Goal: Task Accomplishment & Management: Manage account settings

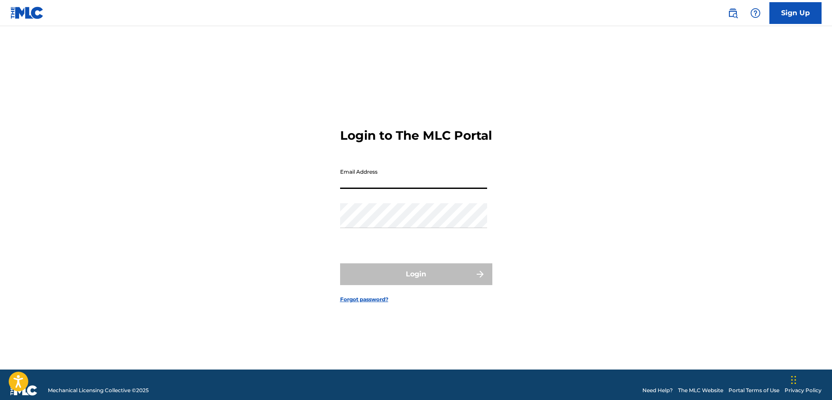
click at [399, 184] on input "Email Address" at bounding box center [413, 176] width 147 height 25
type input "[EMAIL_ADDRESS][DOMAIN_NAME]"
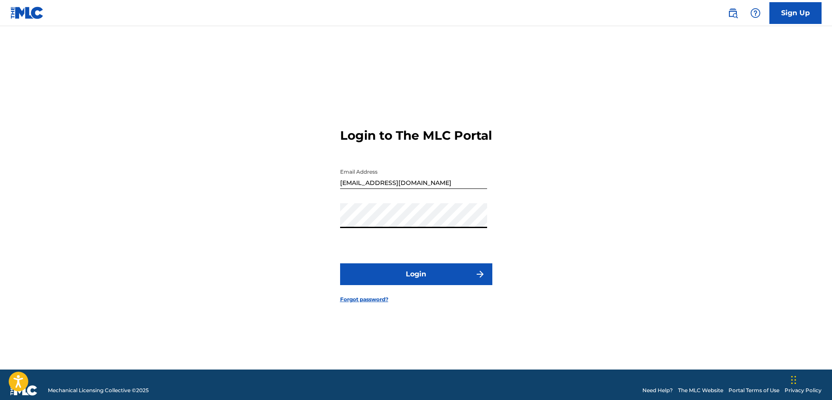
click at [439, 281] on button "Login" at bounding box center [416, 274] width 152 height 22
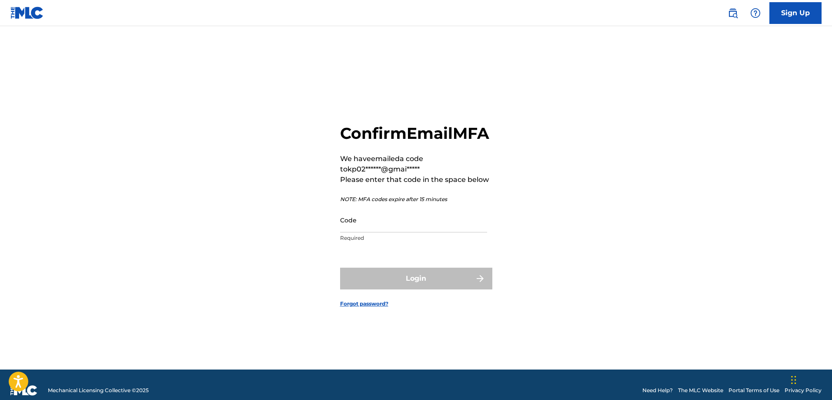
click at [412, 232] on input "Code" at bounding box center [413, 219] width 147 height 25
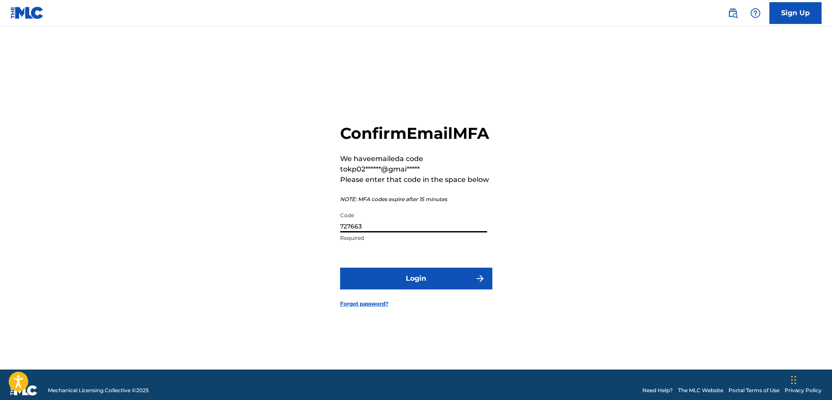
type input "727663"
click at [340, 268] on button "Login" at bounding box center [416, 279] width 152 height 22
